Goal: Transaction & Acquisition: Purchase product/service

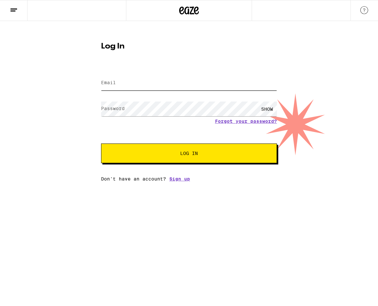
type input "[EMAIL_ADDRESS][DOMAIN_NAME]"
click at [266, 110] on div "SHOW" at bounding box center [267, 109] width 20 height 15
click at [266, 110] on div "HIDE" at bounding box center [267, 109] width 20 height 15
click at [218, 157] on button "Log In" at bounding box center [189, 154] width 176 height 20
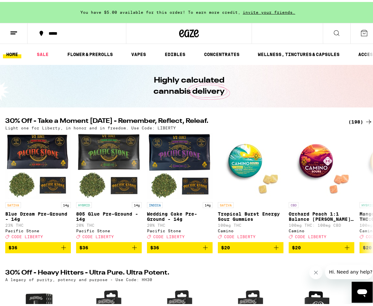
click at [52, 33] on div "*****" at bounding box center [80, 31] width 70 height 5
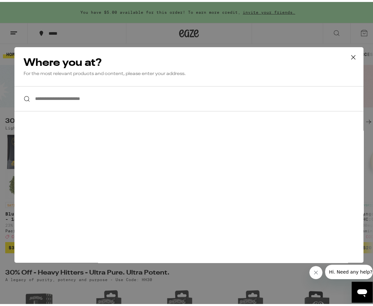
click at [95, 96] on input "**********" at bounding box center [188, 96] width 349 height 25
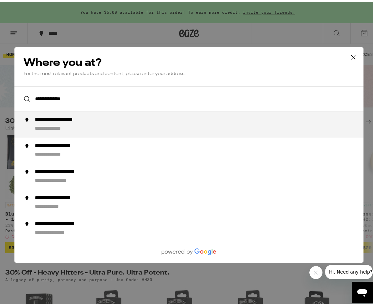
click at [99, 120] on div "**********" at bounding box center [202, 123] width 334 height 16
type input "**********"
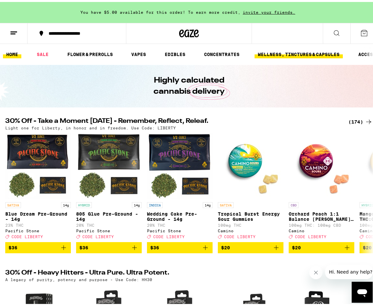
click at [293, 51] on link "WELLNESS, TINCTURES & CAPSULES" at bounding box center [298, 53] width 88 height 8
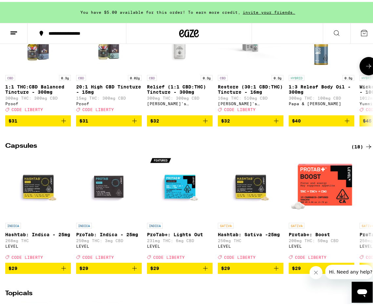
scroll to position [279, 0]
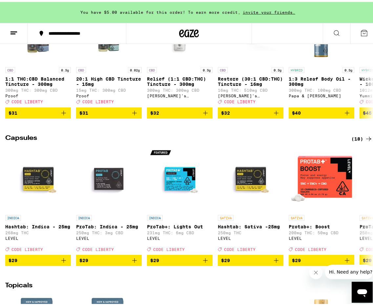
click at [356, 141] on div "(18)" at bounding box center [361, 137] width 21 height 8
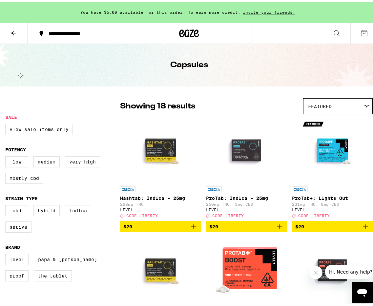
click at [83, 163] on label "Very High" at bounding box center [82, 159] width 35 height 11
click at [7, 156] on input "Very High" at bounding box center [7, 155] width 0 height 0
checkbox input "true"
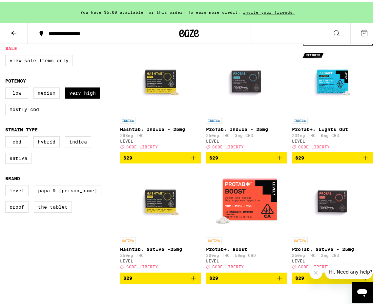
scroll to position [59, 0]
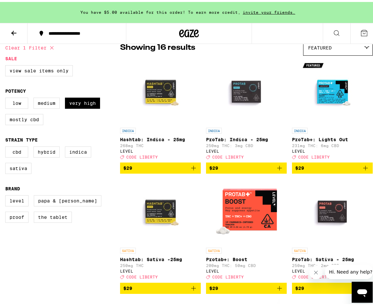
click at [341, 47] on div "Featured" at bounding box center [337, 45] width 69 height 15
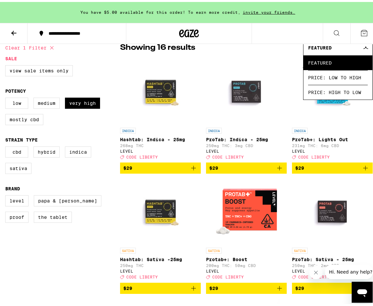
click at [248, 50] on div "Showing 16 results Featured Featured Price: Low to High Price: High to Low" at bounding box center [246, 46] width 252 height 16
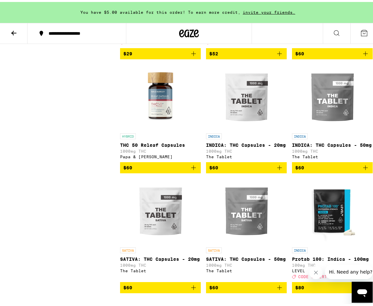
scroll to position [423, 0]
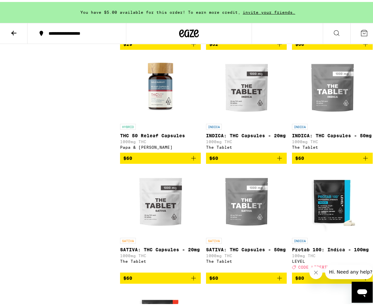
click at [329, 108] on img "Open page for INDICA: THC Capsules - 50mg from The Tablet" at bounding box center [332, 86] width 66 height 66
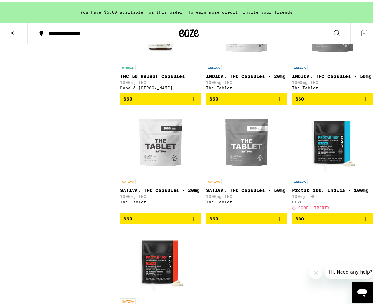
click at [255, 172] on img "Open page for SATIVA: THC Capsules - 50mg from The Tablet" at bounding box center [246, 141] width 66 height 66
click at [277, 221] on icon "Add to bag" at bounding box center [279, 217] width 8 height 8
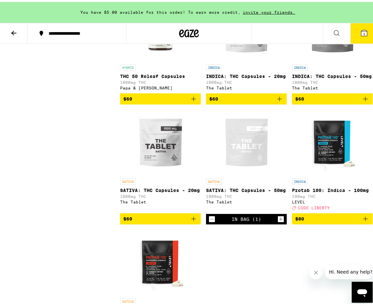
click at [362, 101] on icon "Add to bag" at bounding box center [365, 97] width 8 height 8
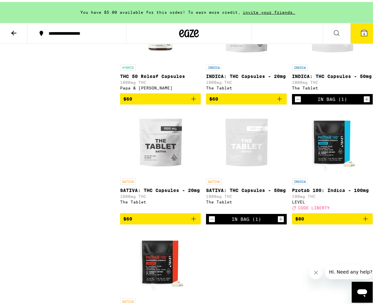
click at [363, 31] on span "2" at bounding box center [364, 32] width 2 height 4
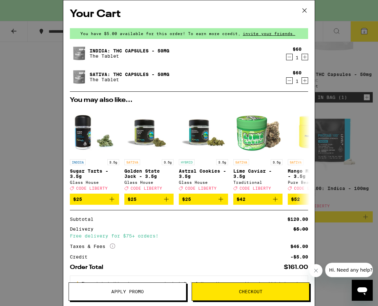
click at [305, 8] on icon at bounding box center [304, 11] width 10 height 10
